Goal: Learn about a topic: Learn about a topic

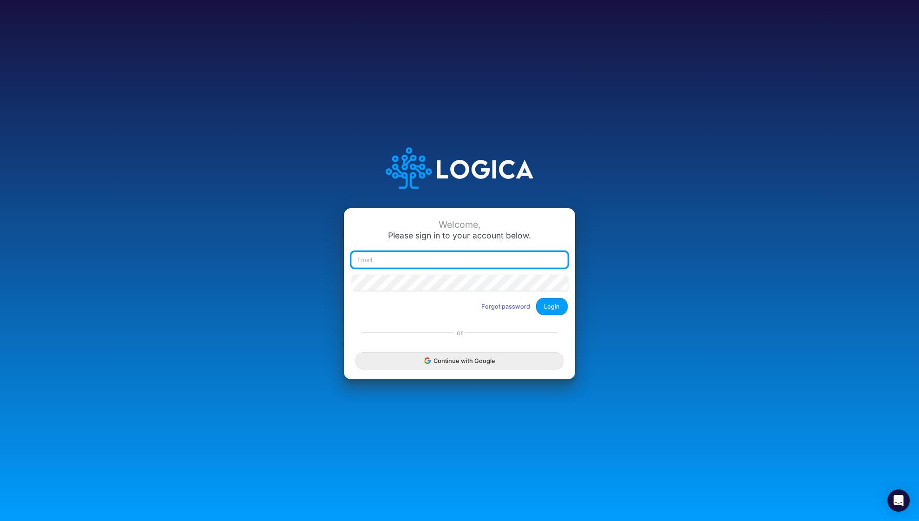
click at [462, 260] on input "email" at bounding box center [459, 260] width 216 height 16
type input "[PERSON_NAME][EMAIL_ADDRESS][DOMAIN_NAME]"
click at [551, 309] on button "Login" at bounding box center [552, 306] width 32 height 17
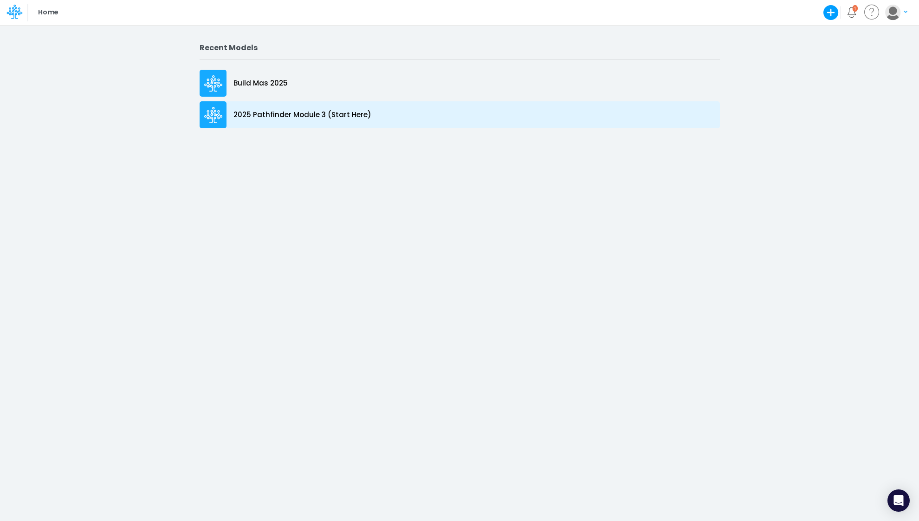
click at [273, 113] on p "2025 Pathfinder Module 3 (Start Here)" at bounding box center [303, 115] width 138 height 11
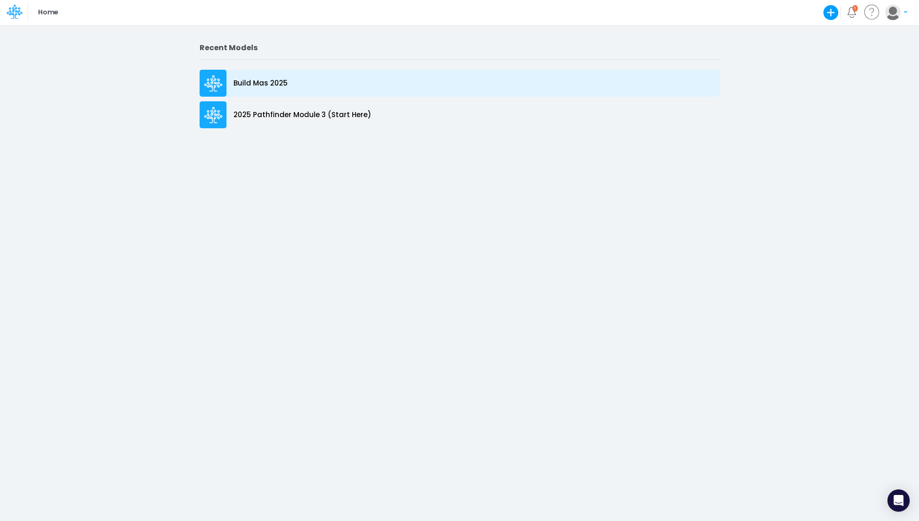
click at [257, 82] on p "Build Mas 2025" at bounding box center [261, 83] width 54 height 11
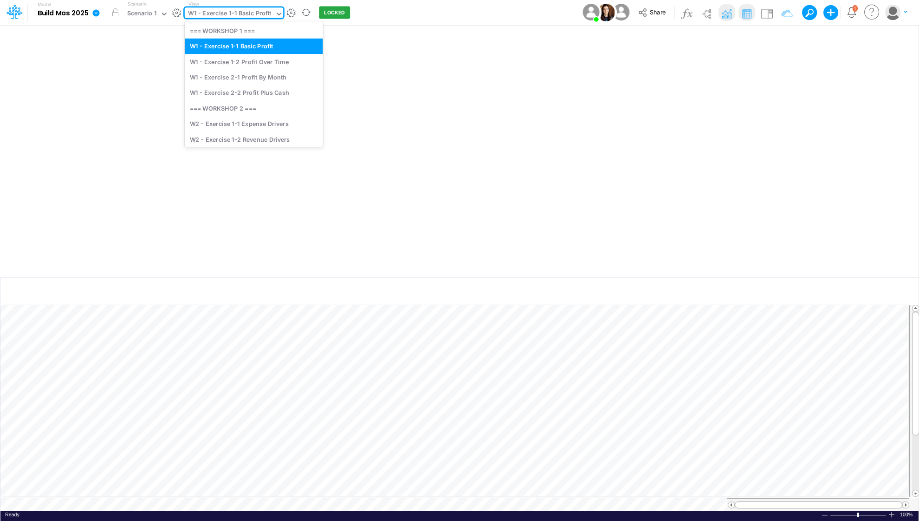
click at [277, 14] on icon at bounding box center [279, 14] width 5 height 3
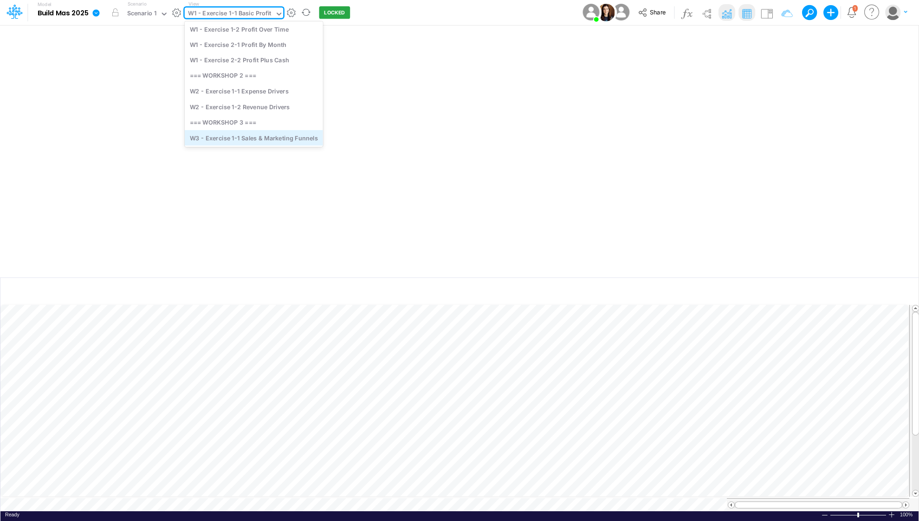
click at [280, 135] on div "W3 - Exercise 1-1 Sales & Marketing Funnels" at bounding box center [254, 137] width 138 height 15
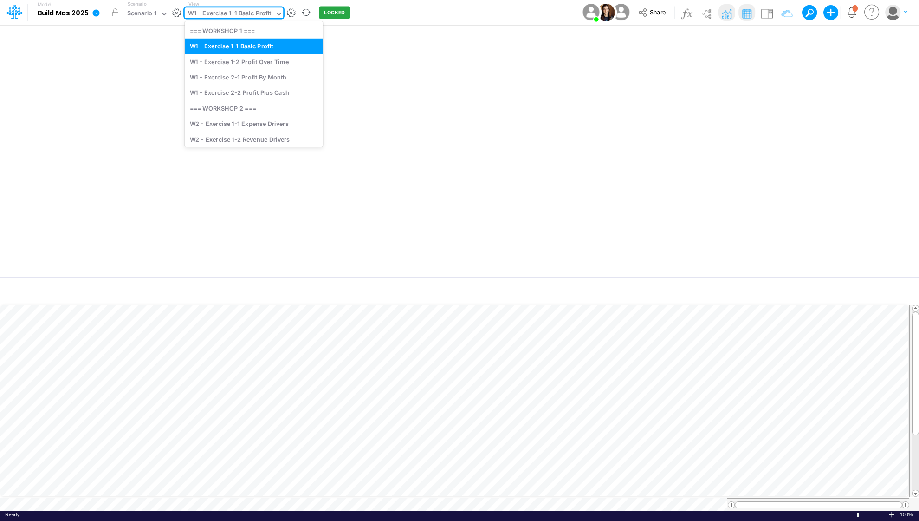
click at [275, 12] on icon at bounding box center [279, 14] width 8 height 8
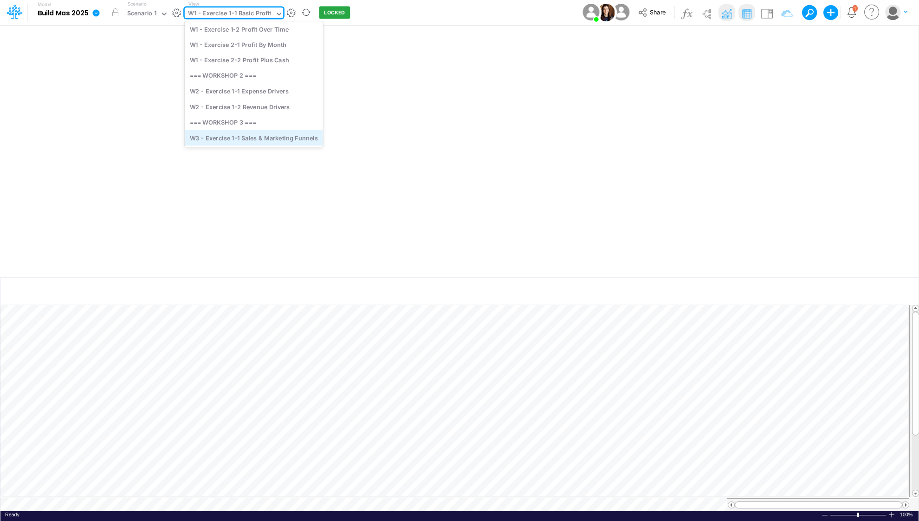
click at [254, 135] on div "W3 - Exercise 1-1 Sales & Marketing Funnels" at bounding box center [254, 137] width 138 height 15
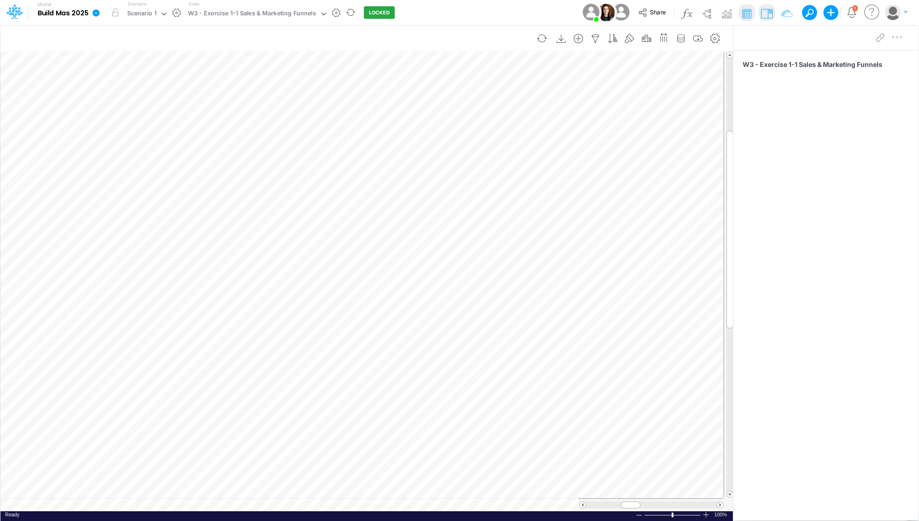
scroll to position [0, 0]
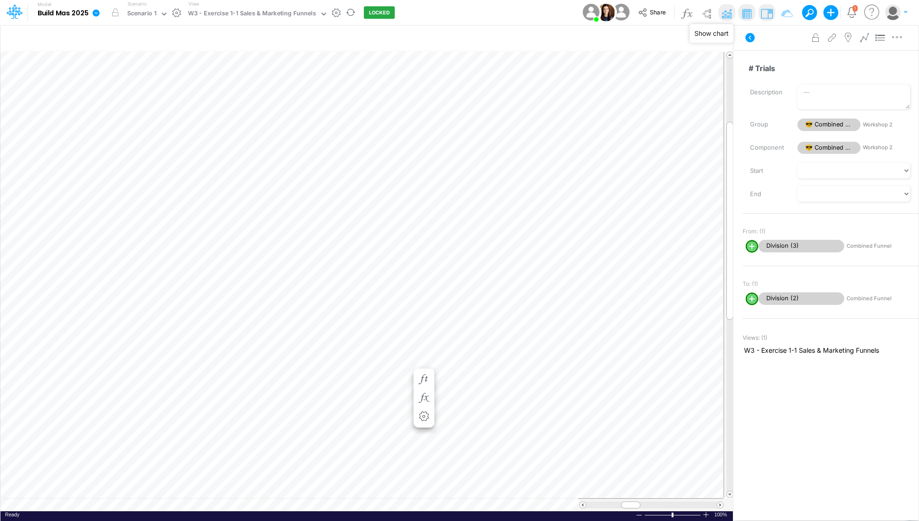
click at [726, 12] on img at bounding box center [726, 13] width 15 height 15
click at [724, 15] on img at bounding box center [726, 13] width 15 height 15
